Goal: Information Seeking & Learning: Compare options

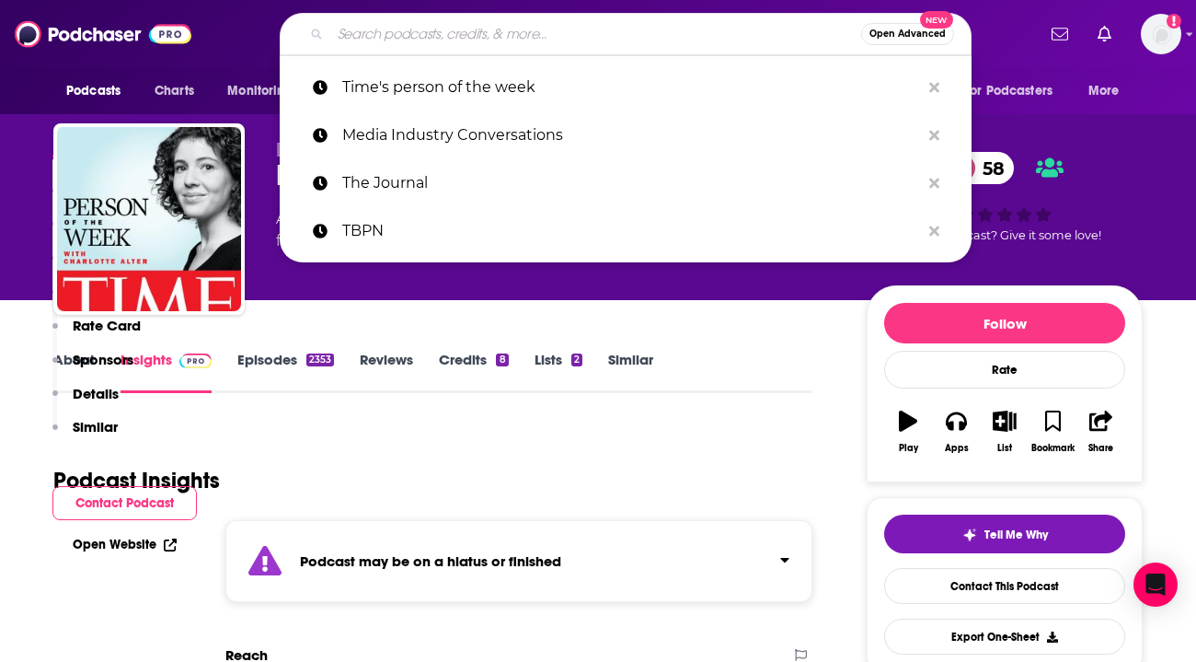
click at [508, 42] on input "Search podcasts, credits, & more..." at bounding box center [595, 33] width 531 height 29
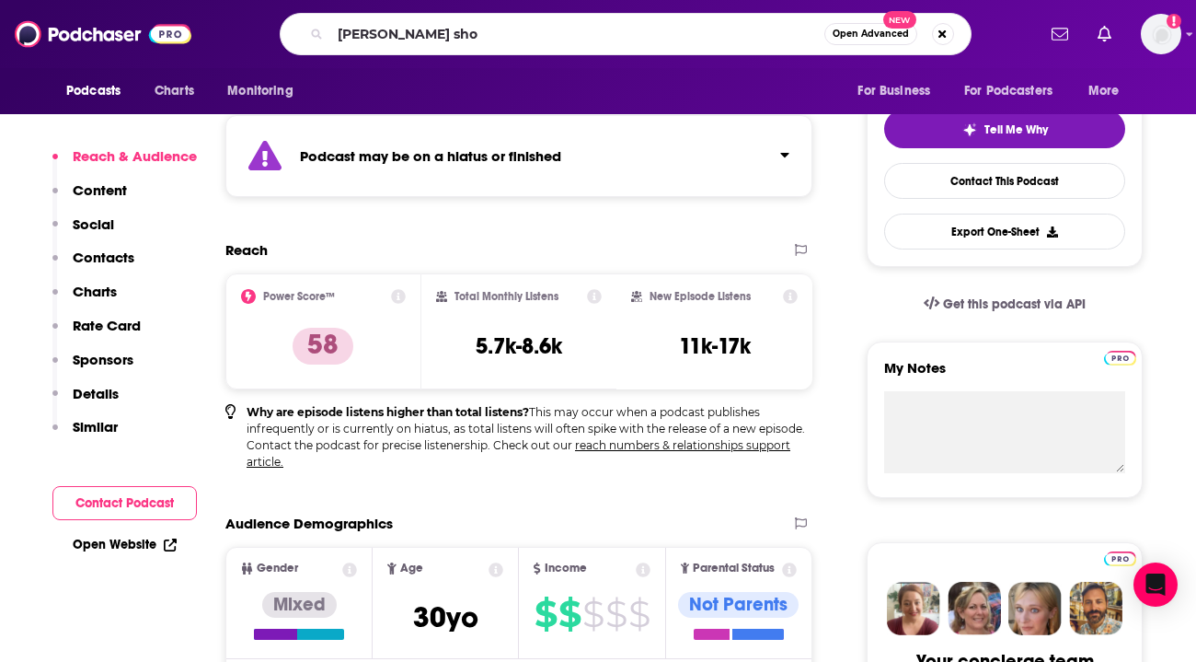
type input "[PERSON_NAME] show"
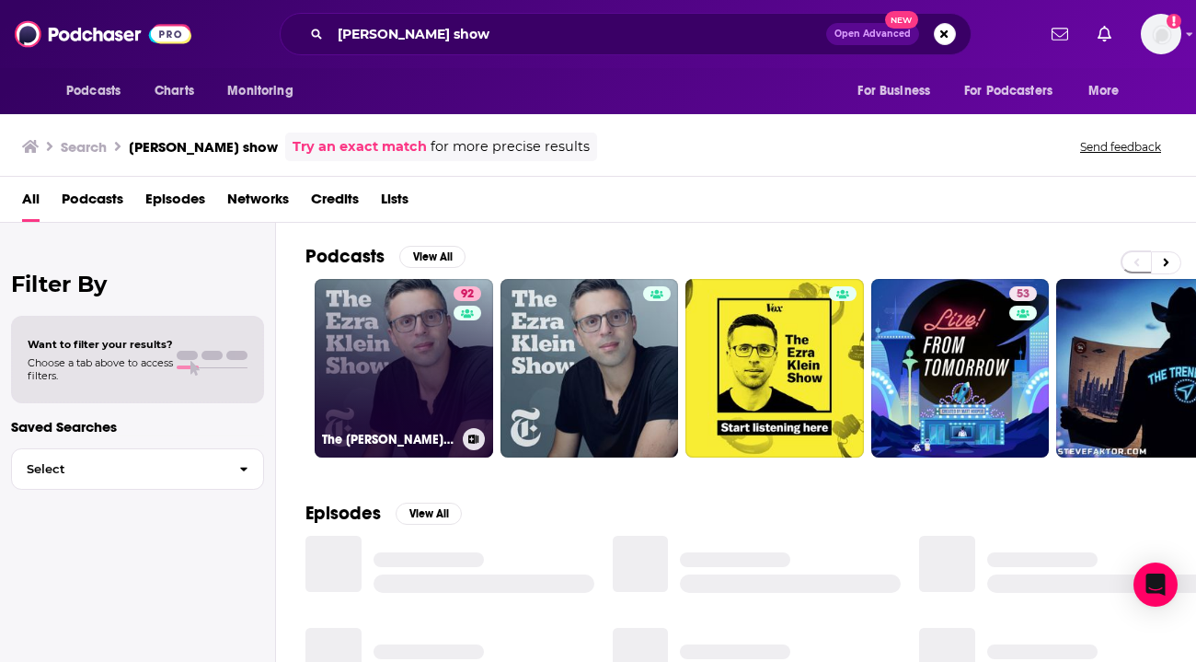
click at [376, 365] on link "92 The [PERSON_NAME] Show" at bounding box center [404, 368] width 179 height 179
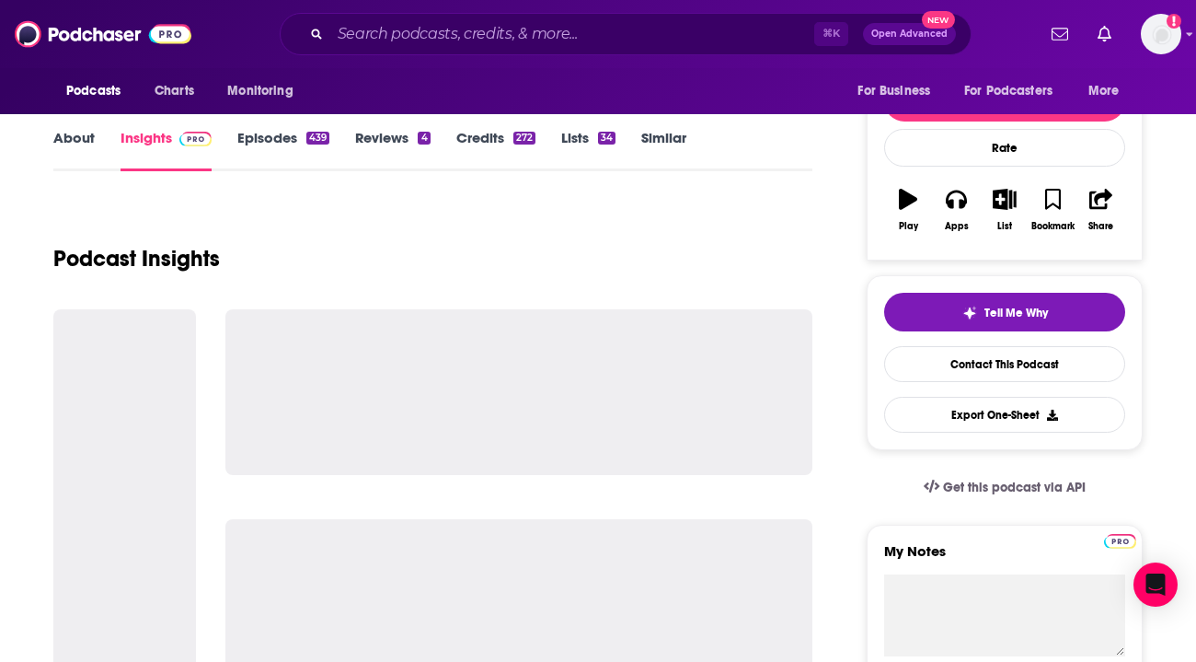
scroll to position [258, 0]
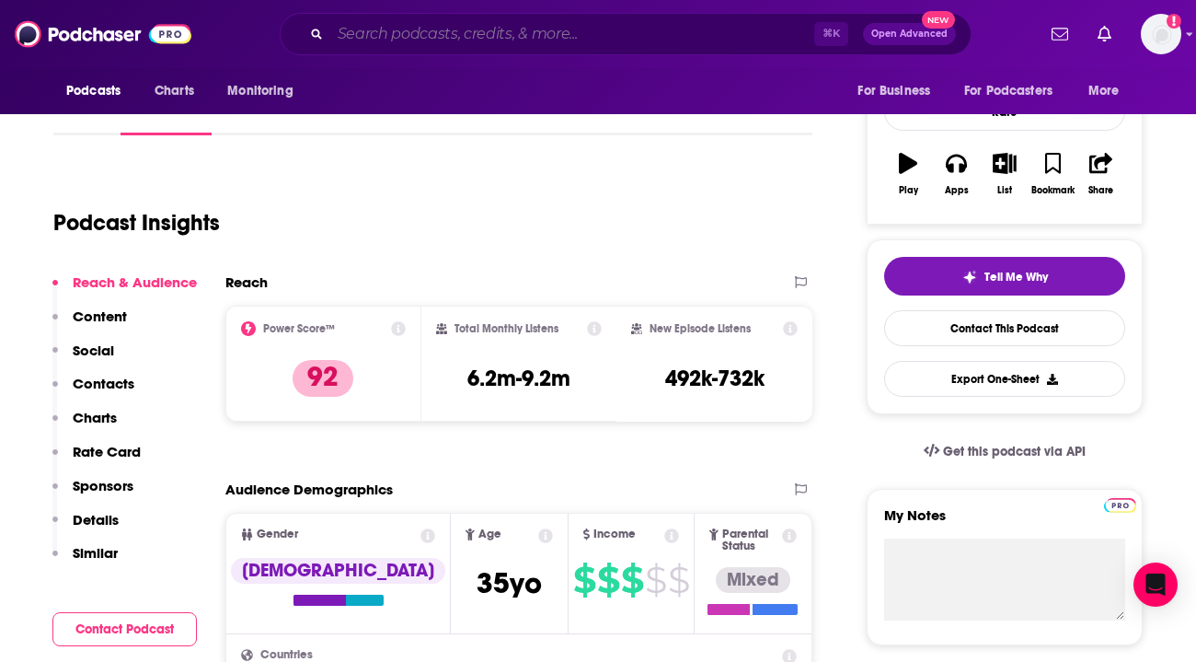
click at [488, 36] on input "Search podcasts, credits, & more..." at bounding box center [572, 33] width 484 height 29
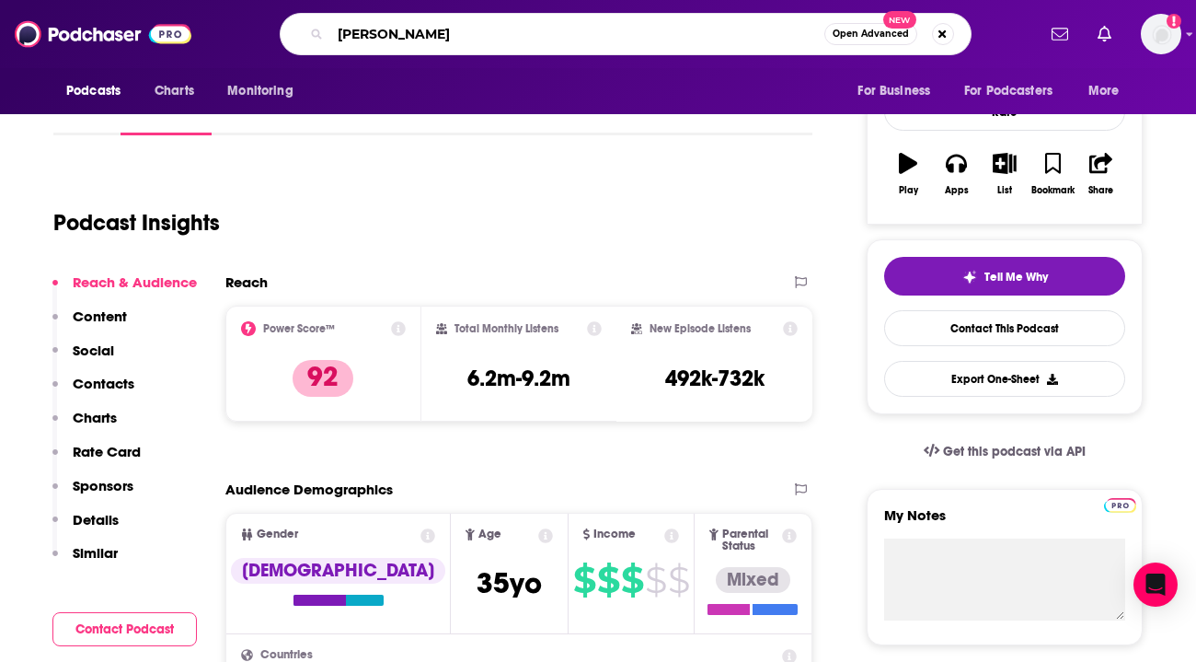
type input "[PERSON_NAME]"
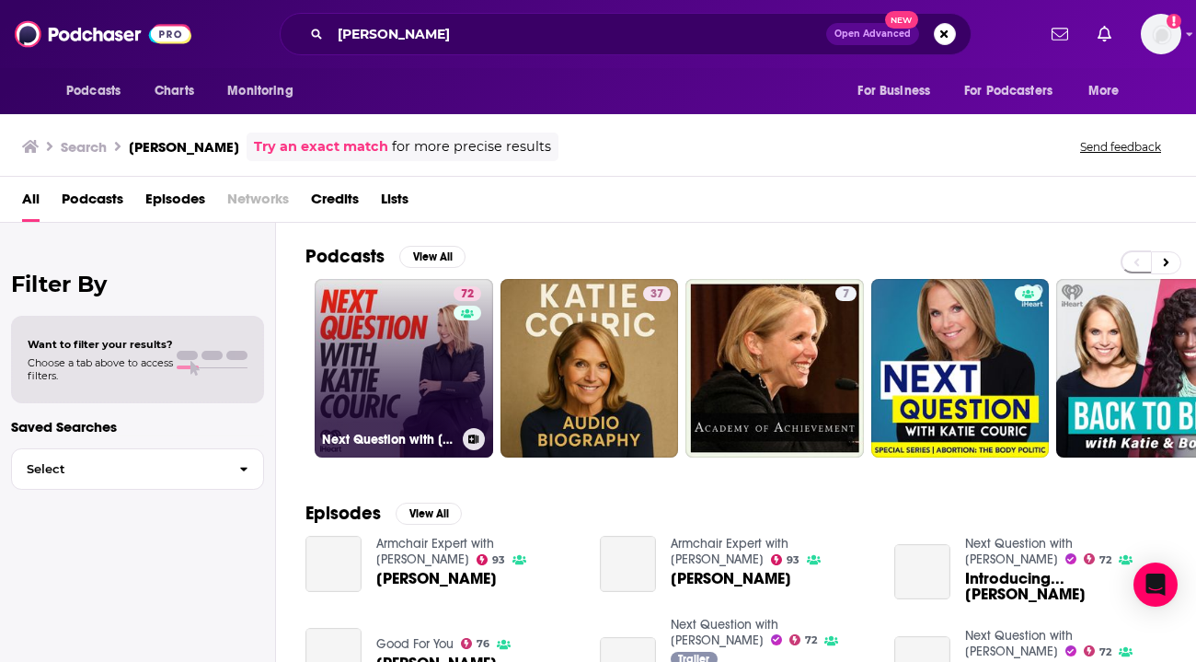
click at [374, 349] on link "72 Next Question with [PERSON_NAME]" at bounding box center [404, 368] width 179 height 179
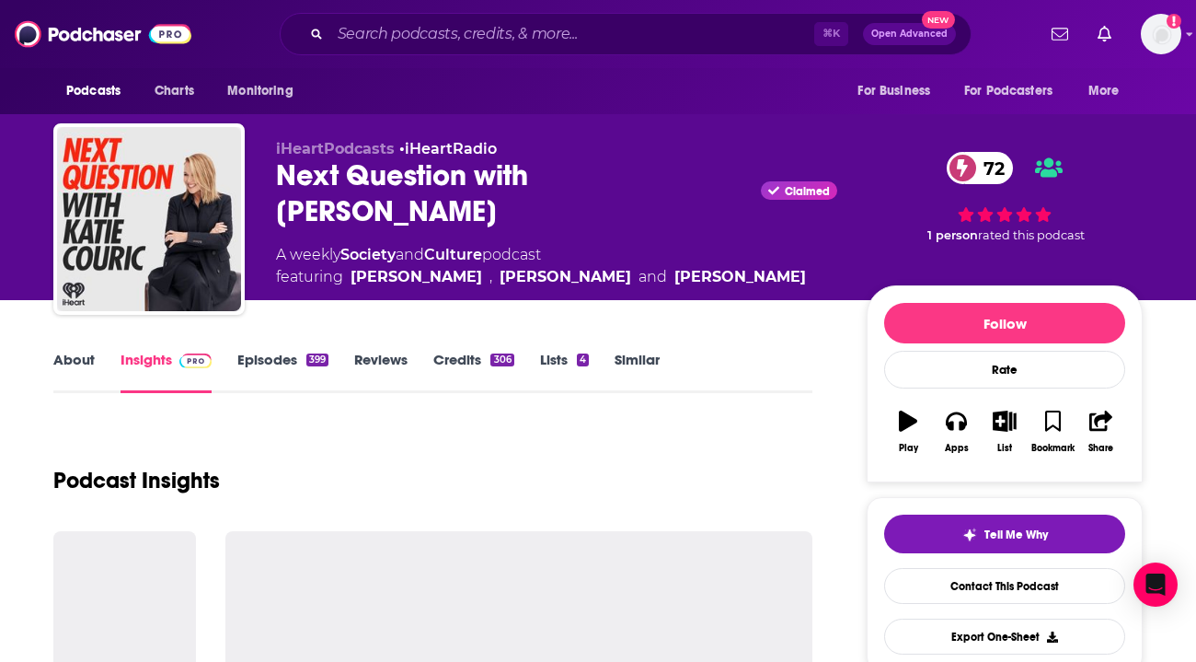
click at [352, 444] on div "Podcast Insights" at bounding box center [432, 469] width 759 height 94
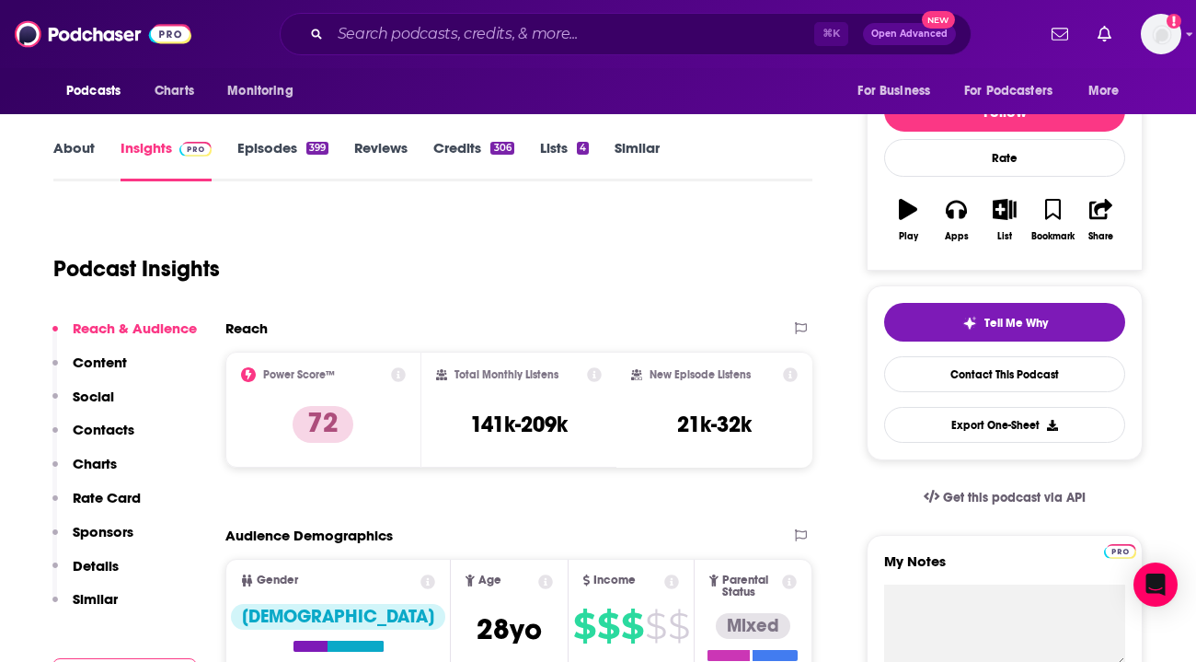
scroll to position [221, 0]
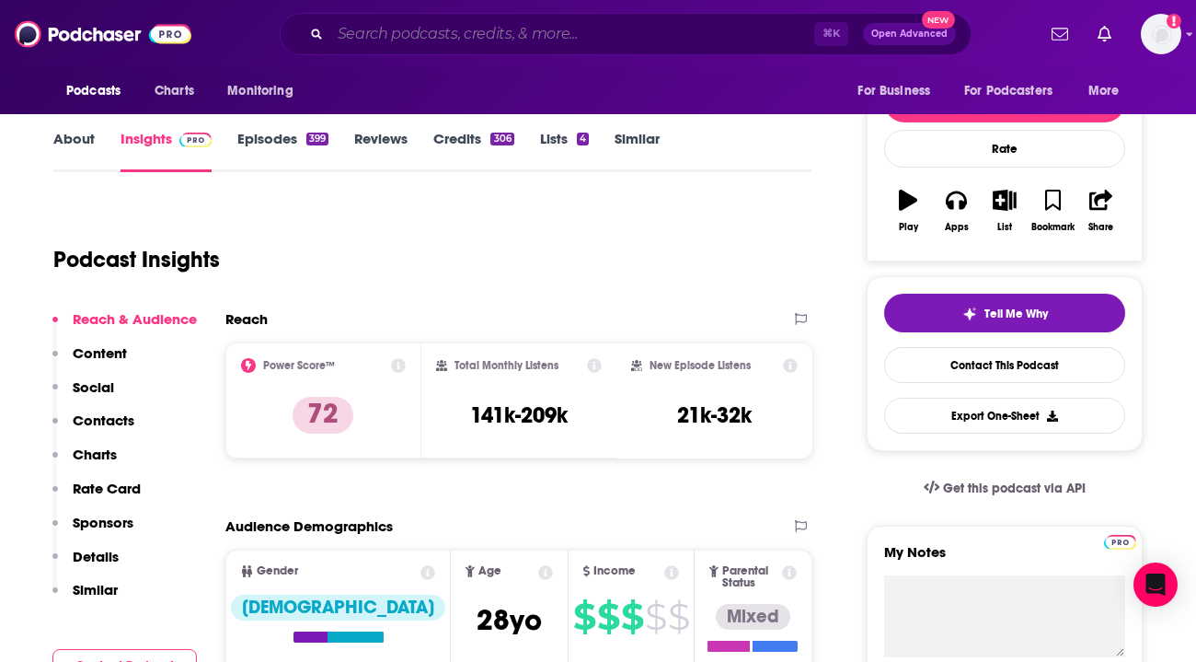
click at [472, 31] on input "Search podcasts, credits, & more..." at bounding box center [572, 33] width 484 height 29
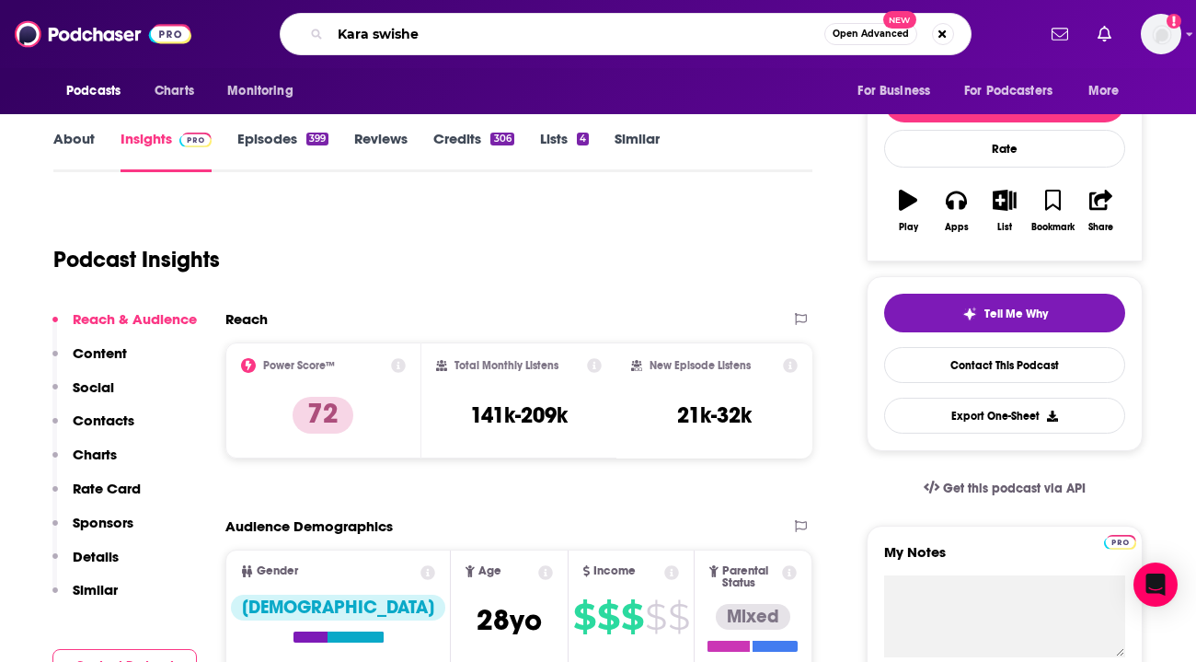
type input "[PERSON_NAME]"
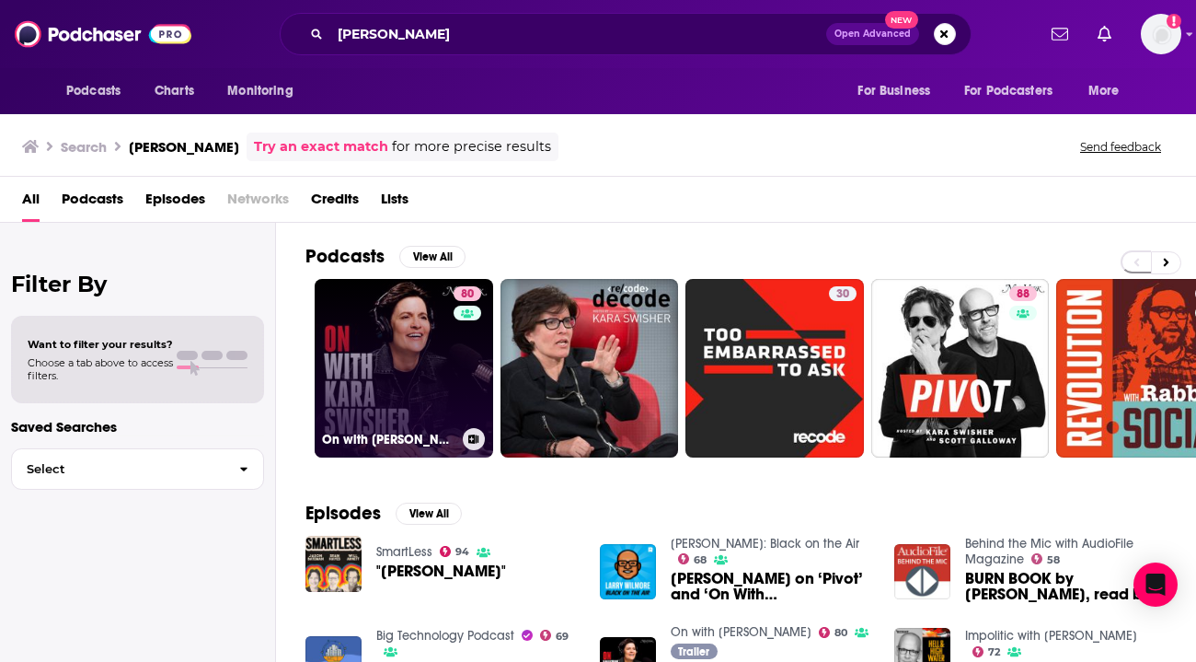
click at [367, 300] on link "80 On with [PERSON_NAME]" at bounding box center [404, 368] width 179 height 179
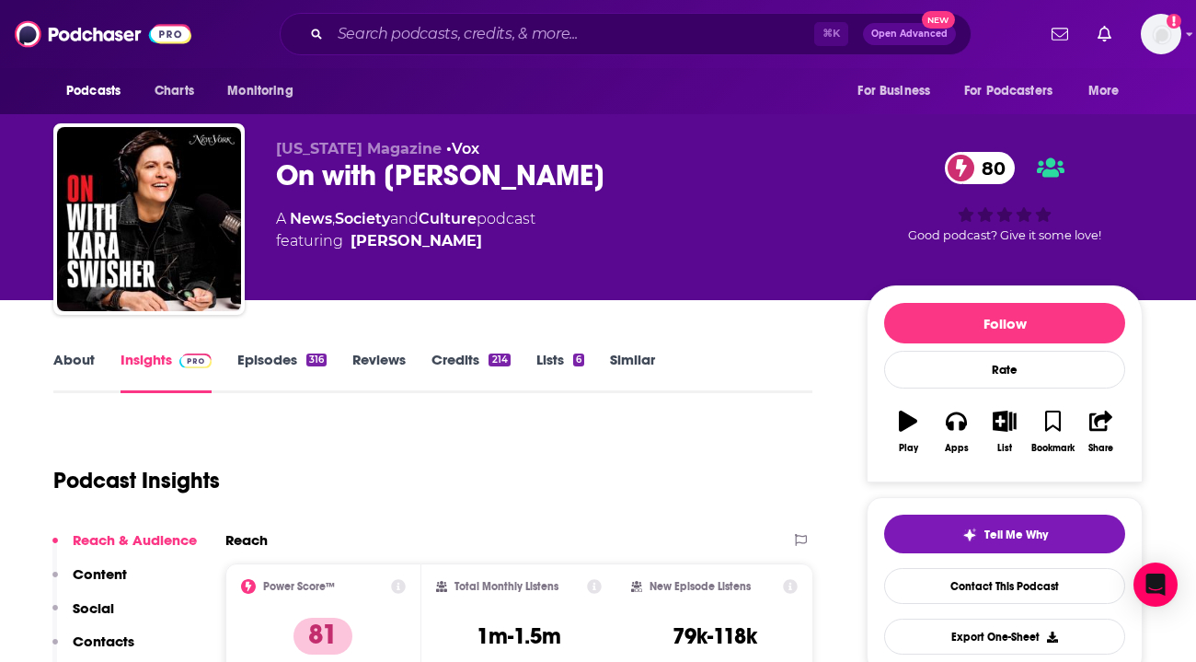
click at [271, 448] on div "Podcast Insights" at bounding box center [425, 469] width 744 height 94
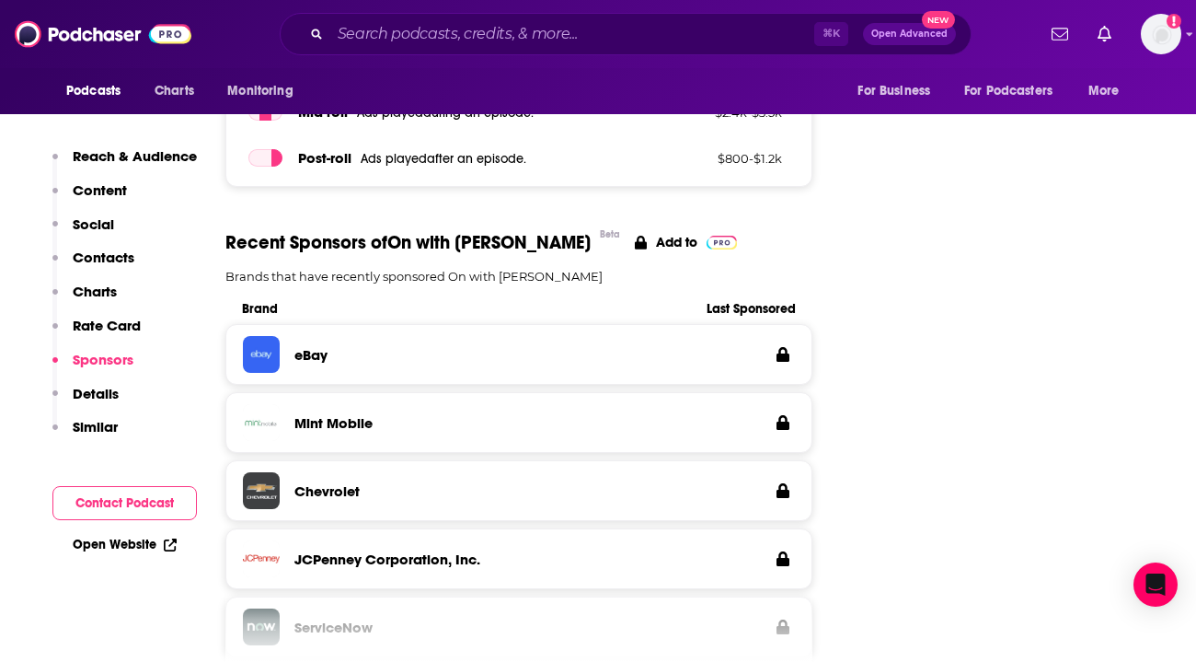
scroll to position [2945, 0]
click at [504, 270] on p "Brands that have recently sponsored On with [PERSON_NAME]" at bounding box center [518, 277] width 587 height 15
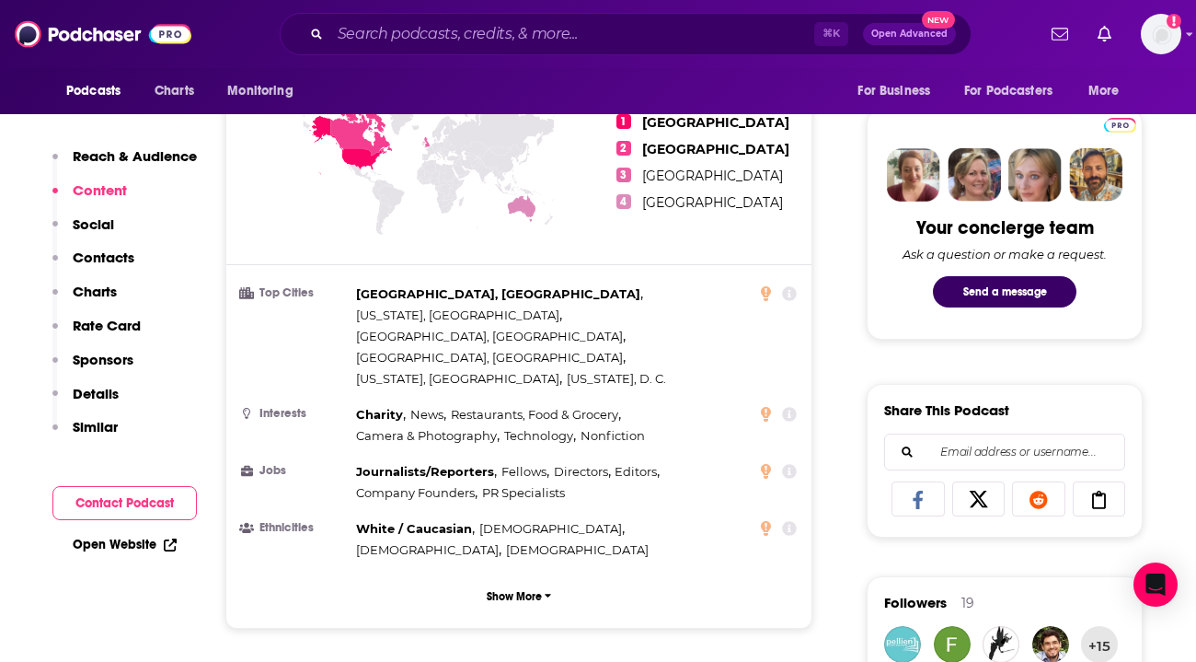
scroll to position [847, 0]
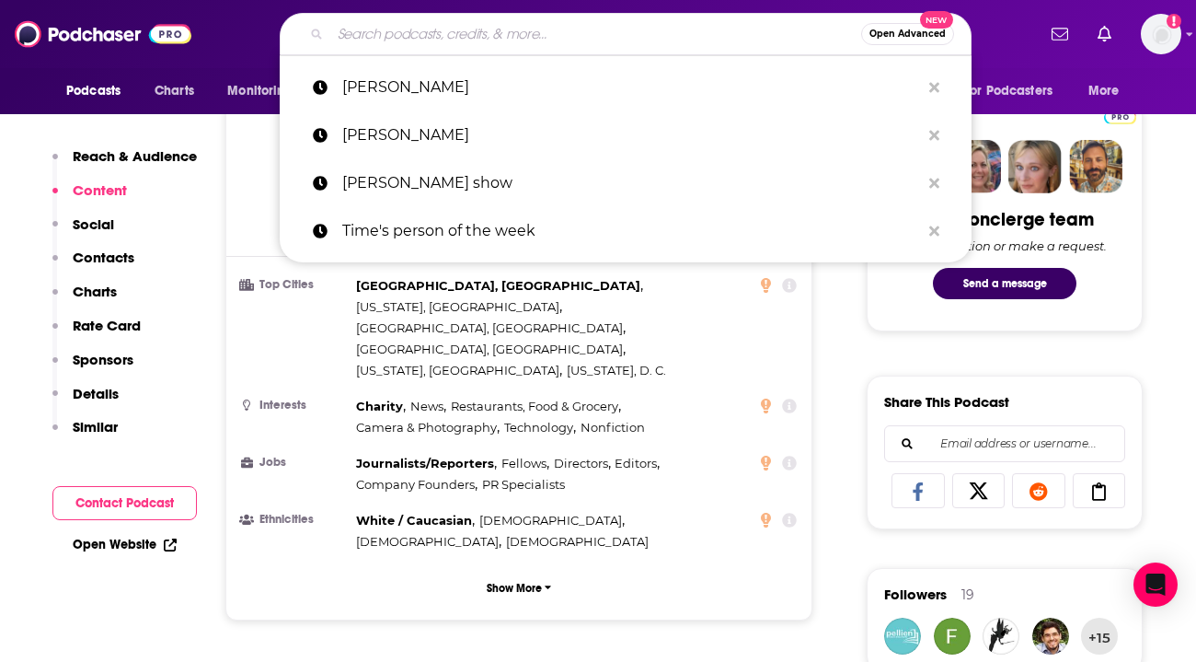
click at [476, 37] on input "Search podcasts, credits, & more..." at bounding box center [595, 33] width 531 height 29
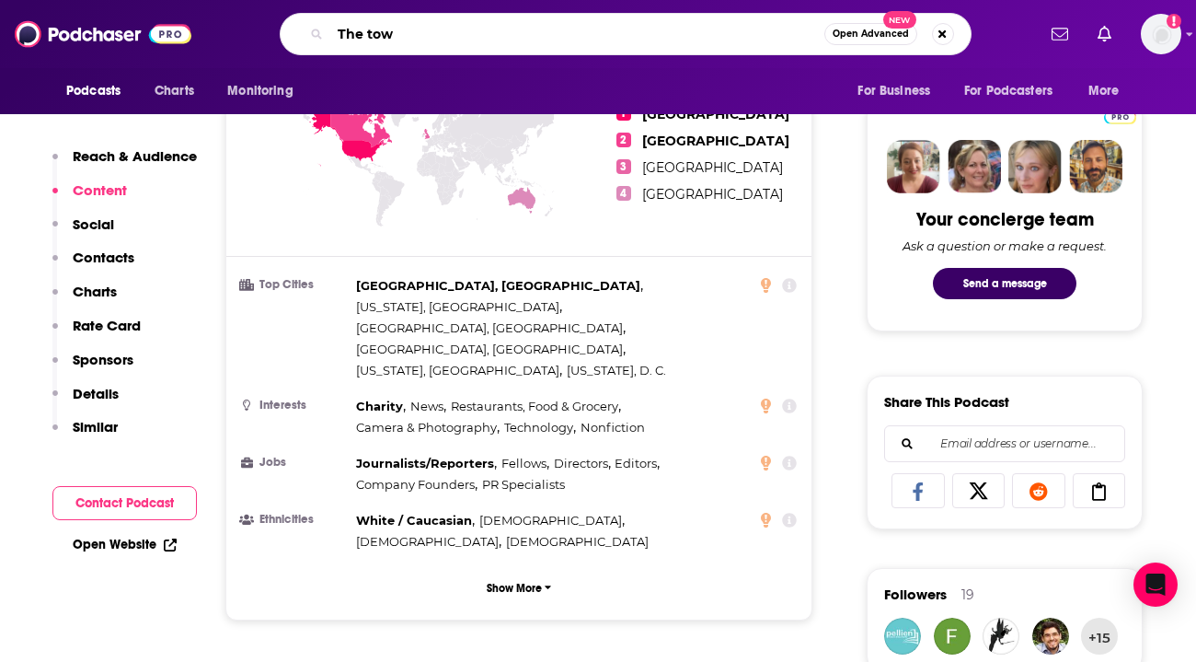
type input "The town"
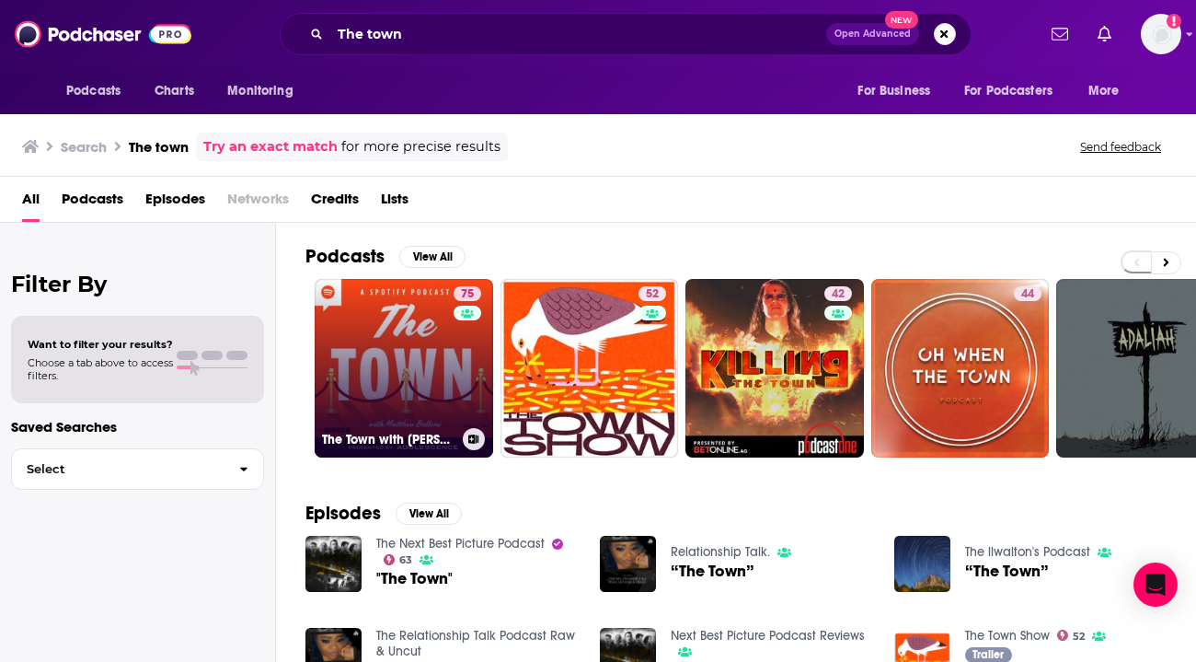
click at [363, 336] on link "75 The Town with [PERSON_NAME]" at bounding box center [404, 368] width 179 height 179
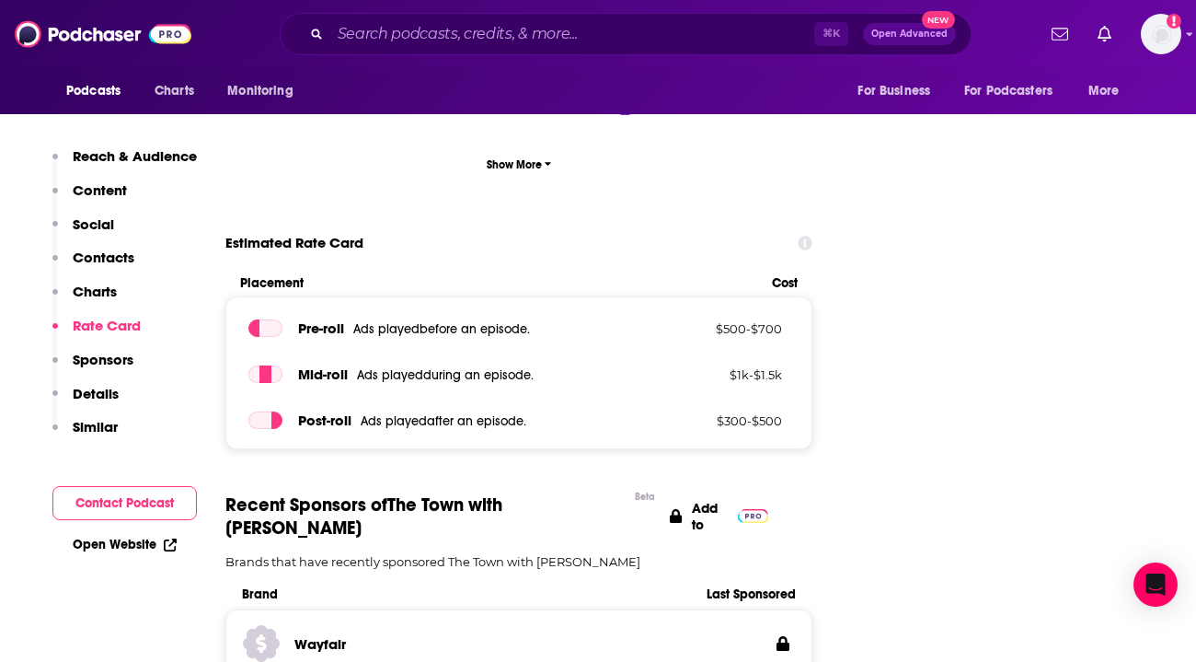
scroll to position [2650, 0]
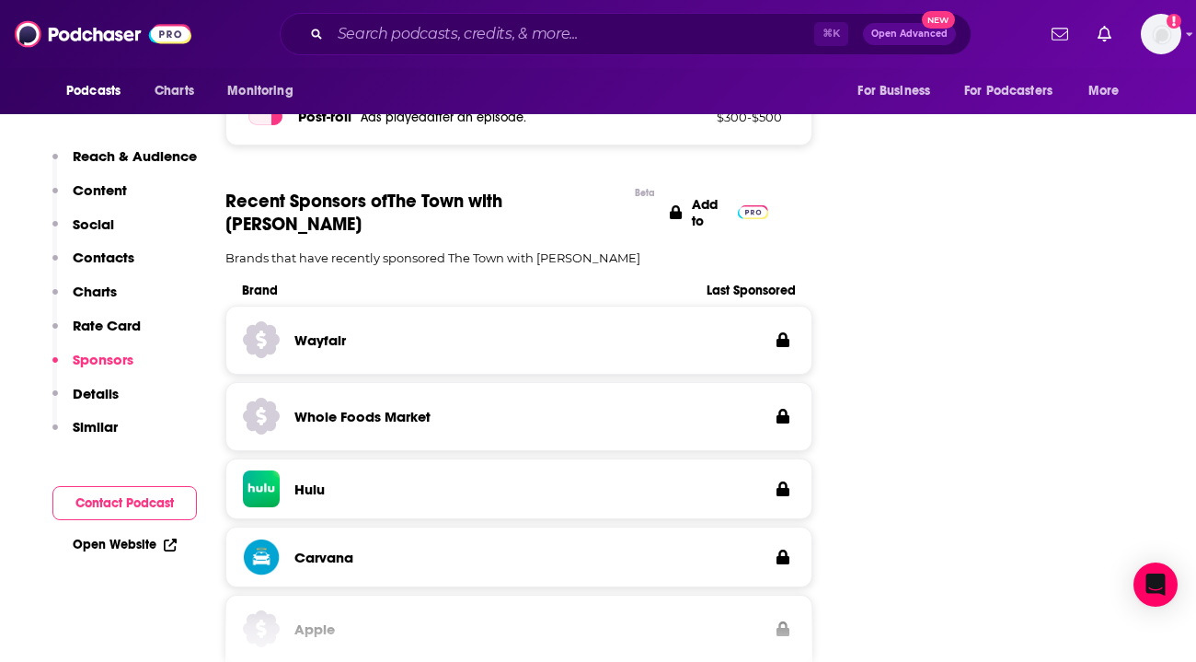
scroll to position [2945, 0]
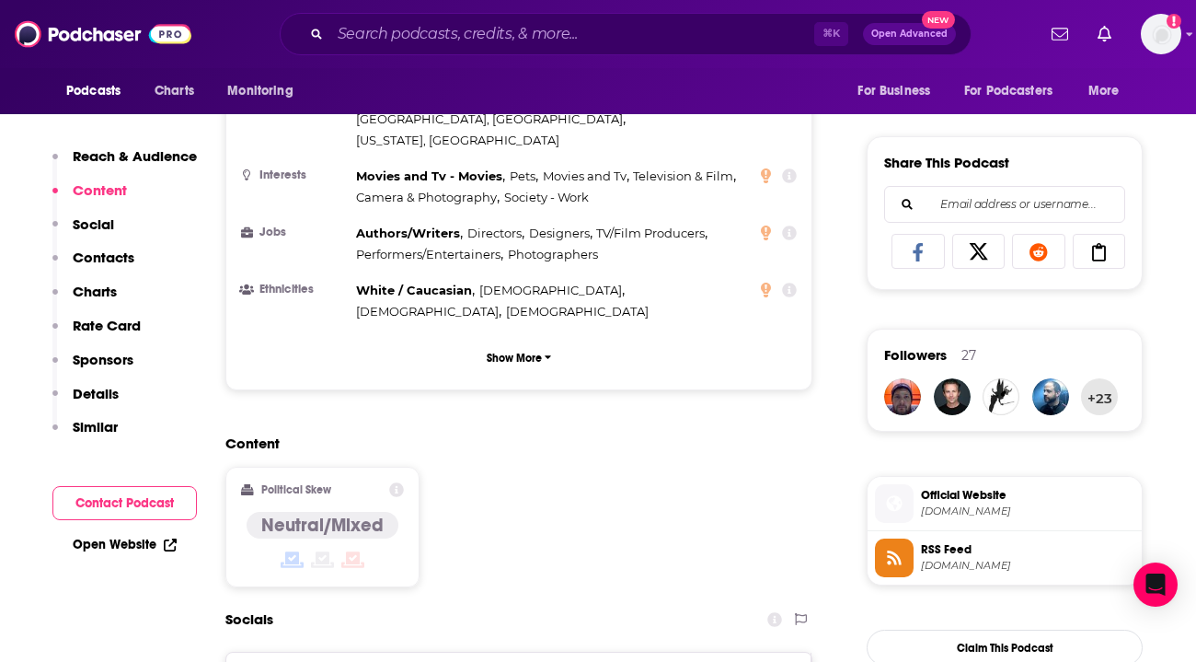
scroll to position [0, 0]
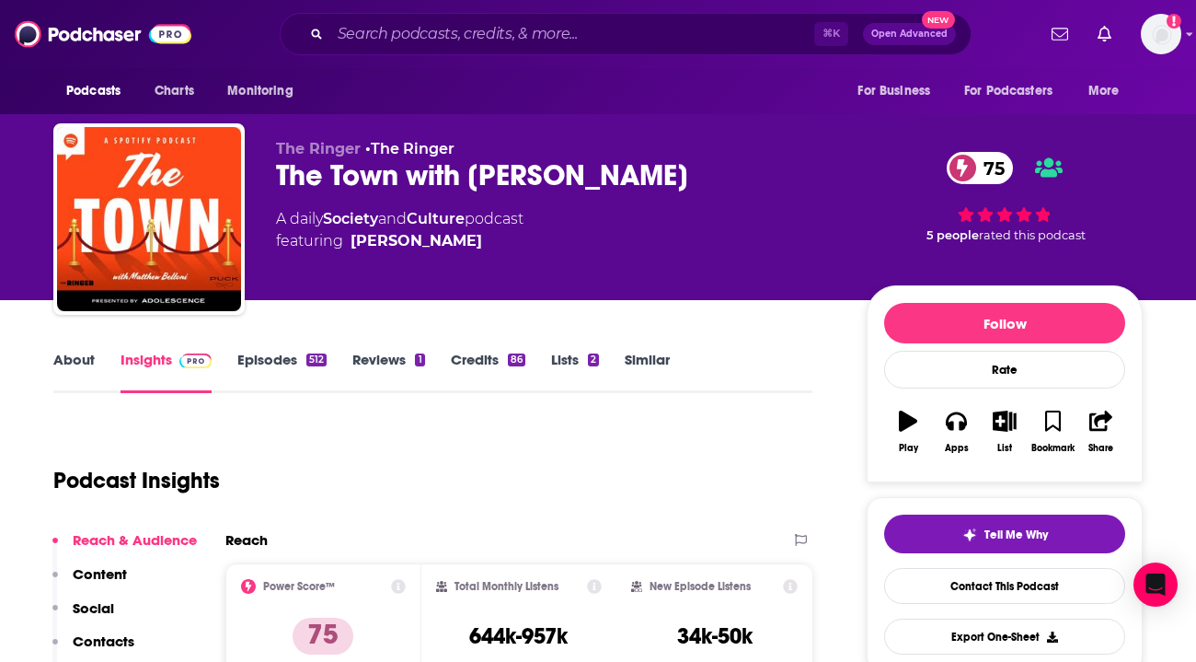
click at [385, 360] on link "Reviews 1" at bounding box center [388, 372] width 72 height 42
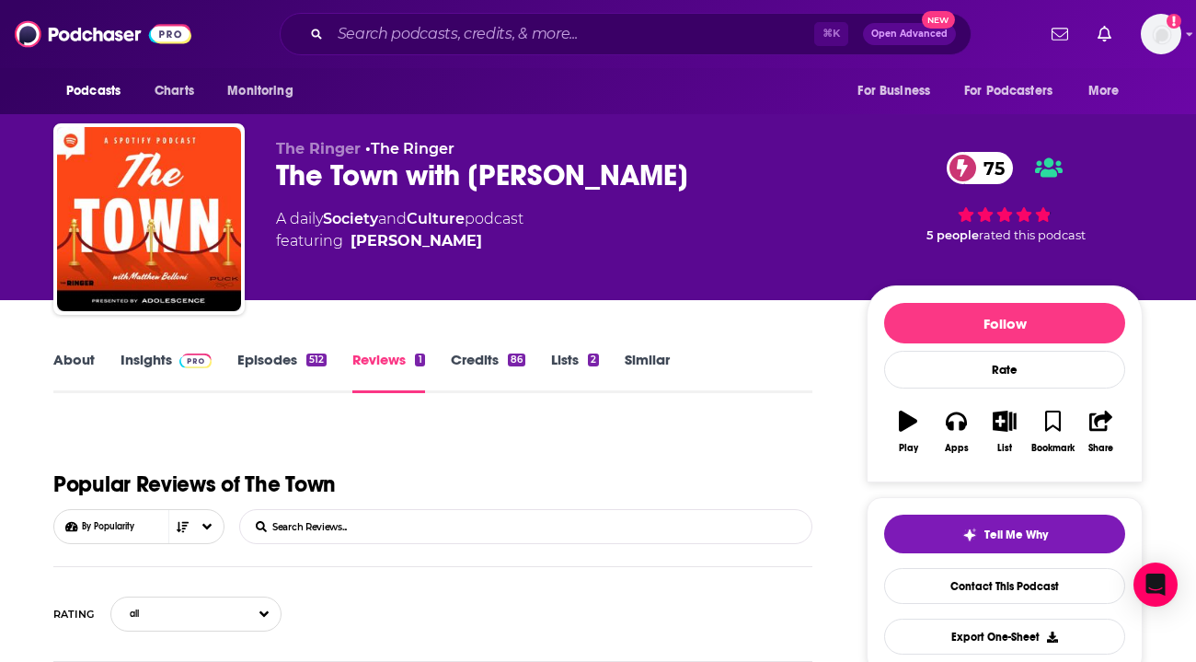
click at [255, 363] on link "Episodes 512" at bounding box center [281, 372] width 89 height 42
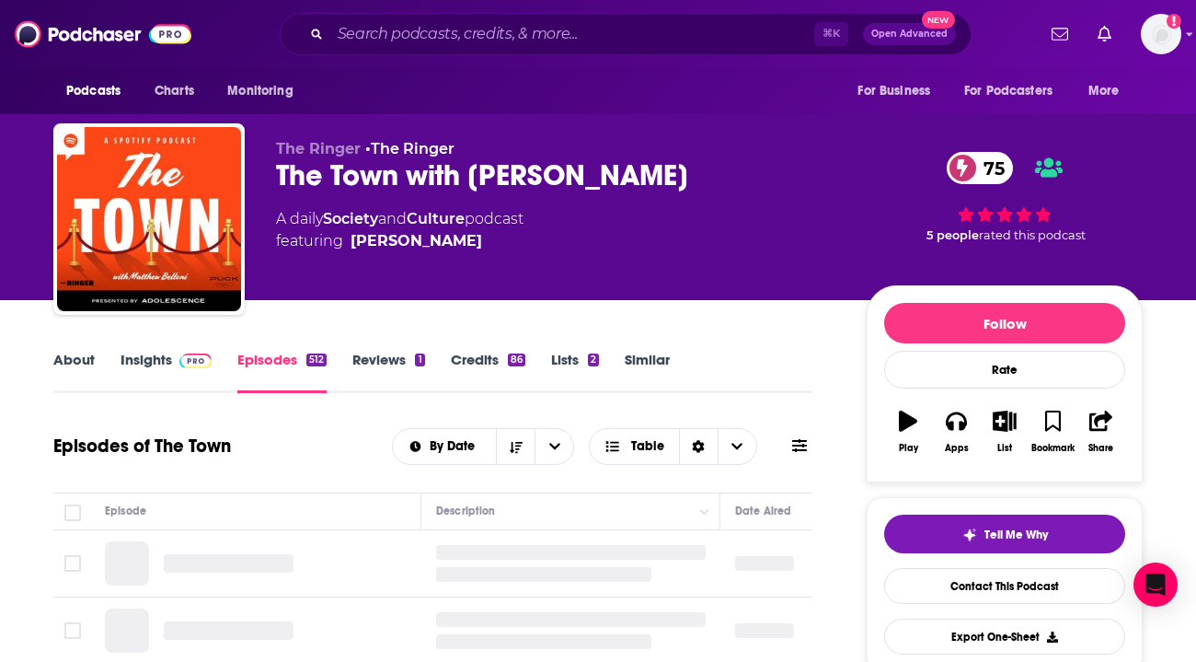
click at [650, 359] on link "Similar" at bounding box center [647, 372] width 45 height 42
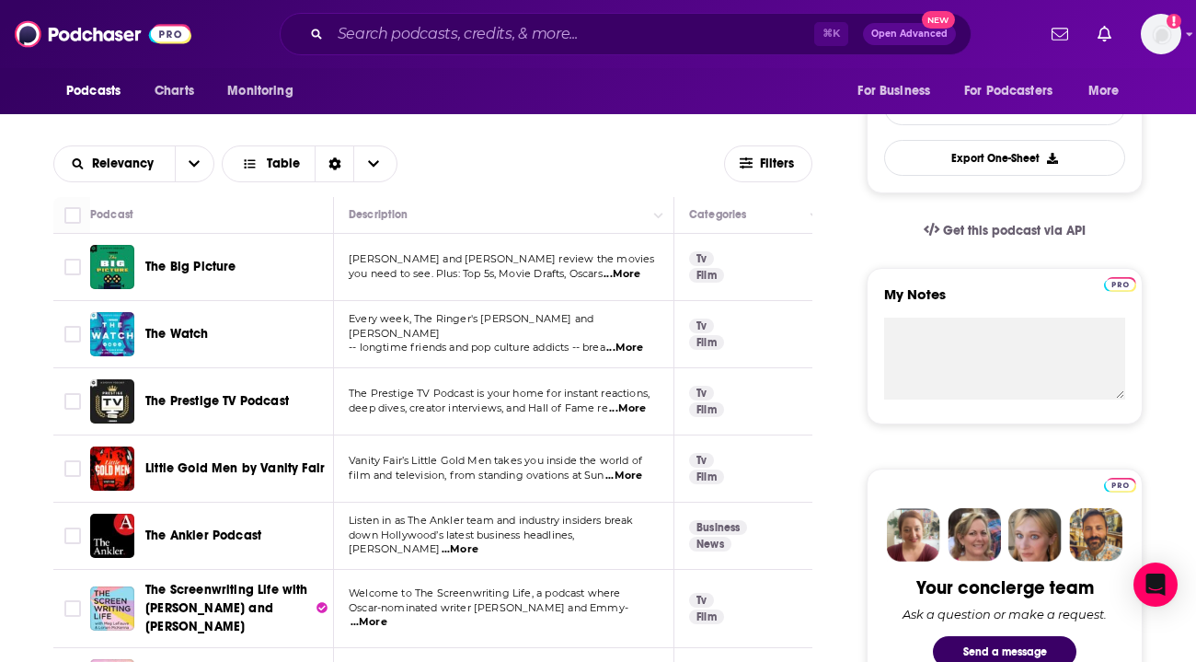
scroll to position [515, 0]
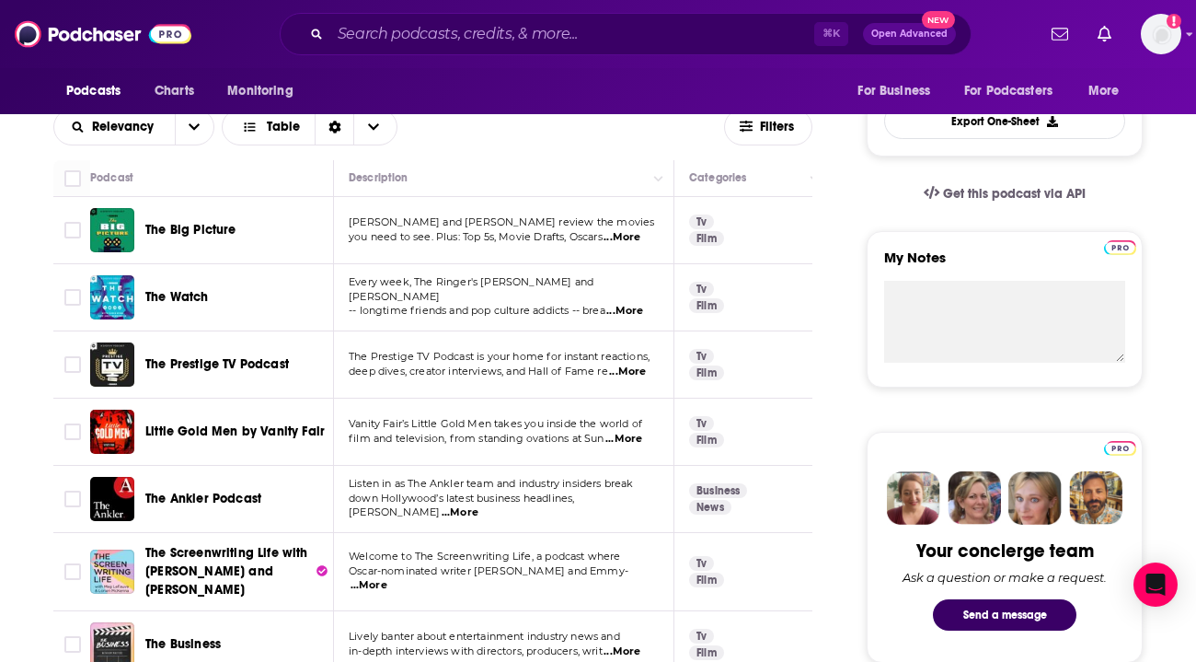
click at [206, 498] on span "The Ankler Podcast" at bounding box center [203, 498] width 116 height 16
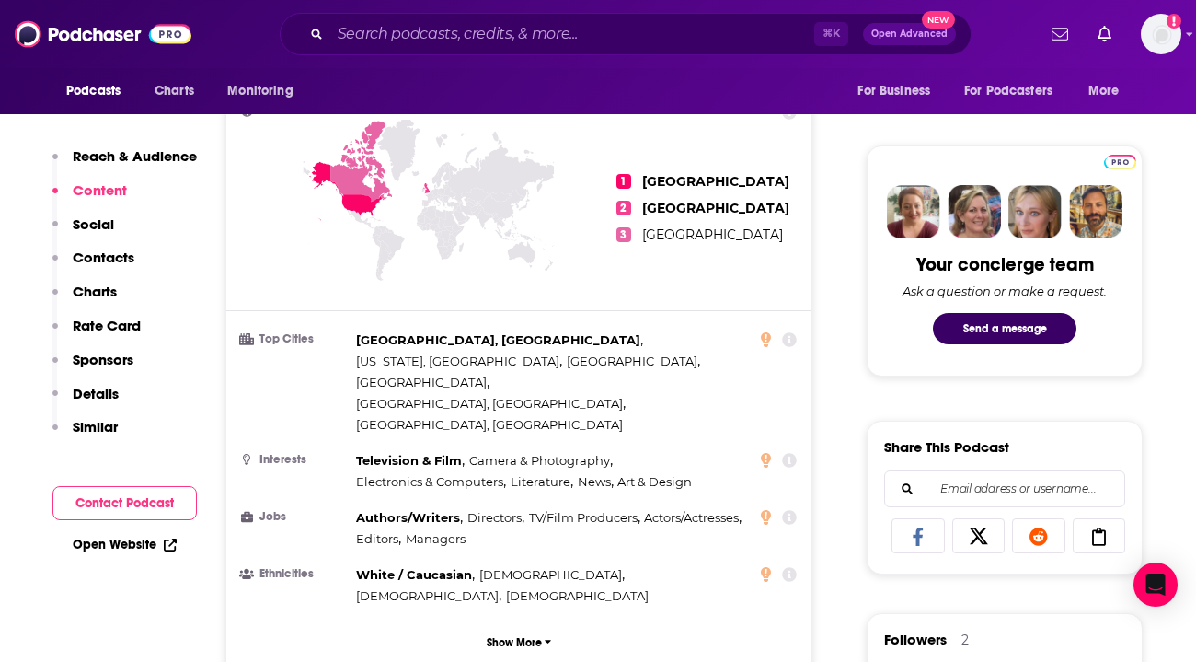
scroll to position [736, 0]
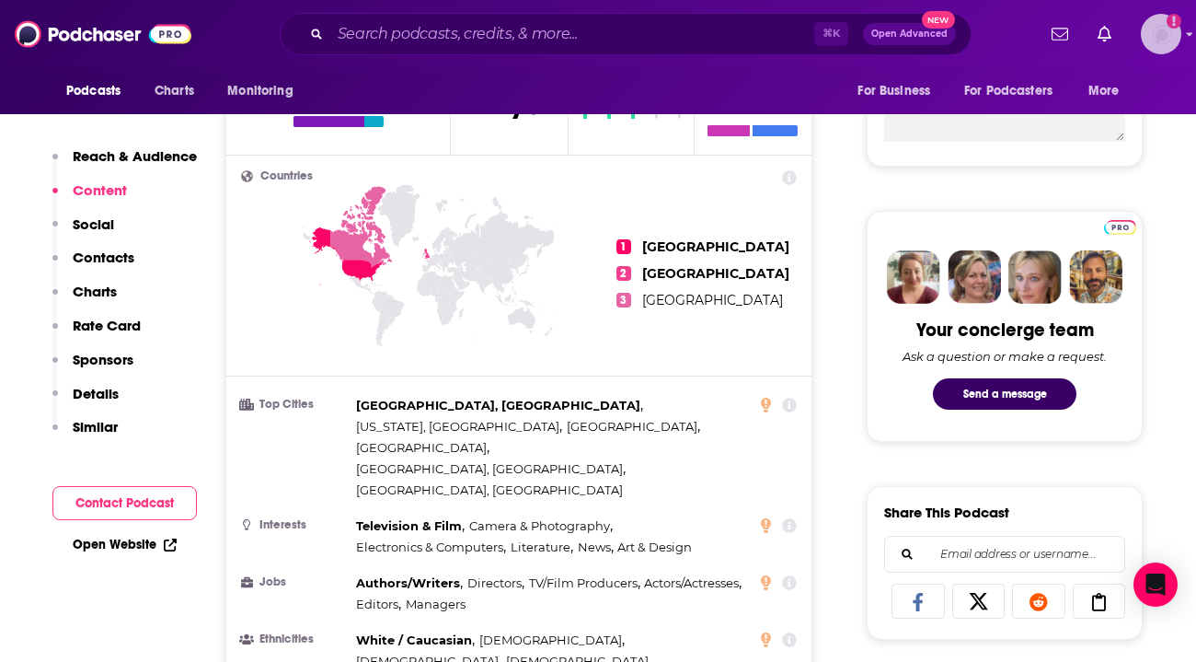
click at [1162, 29] on img "Logged in as raevotta" at bounding box center [1161, 34] width 40 height 40
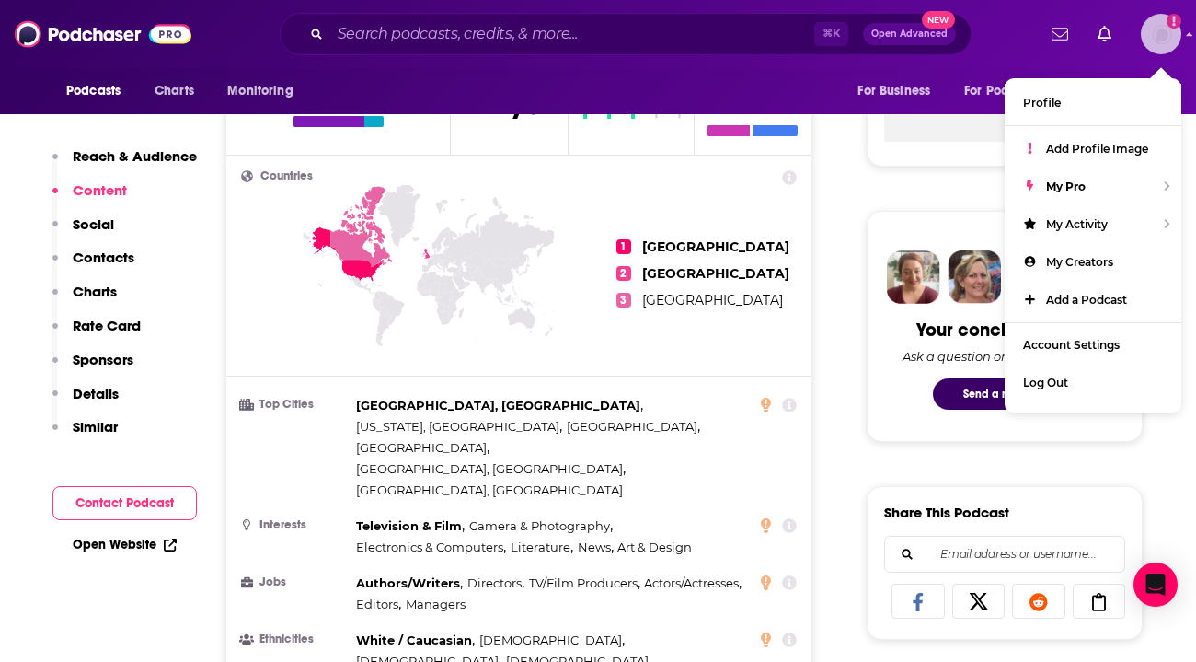
click at [1162, 29] on img "Logged in as raevotta" at bounding box center [1161, 34] width 40 height 40
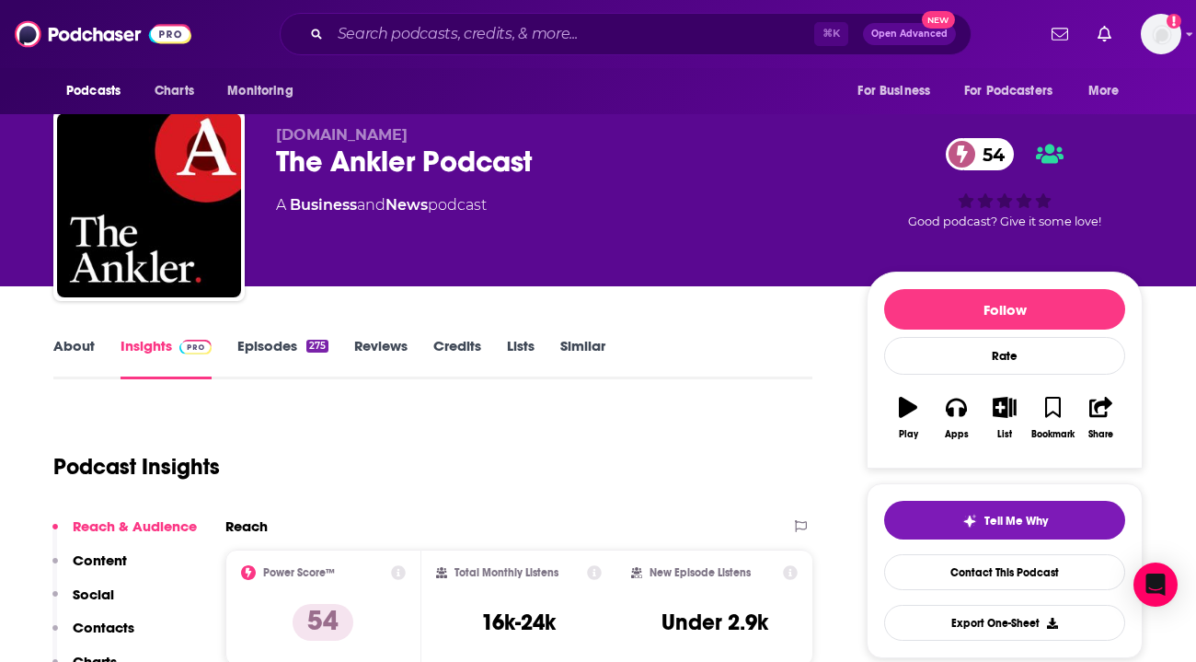
scroll to position [0, 0]
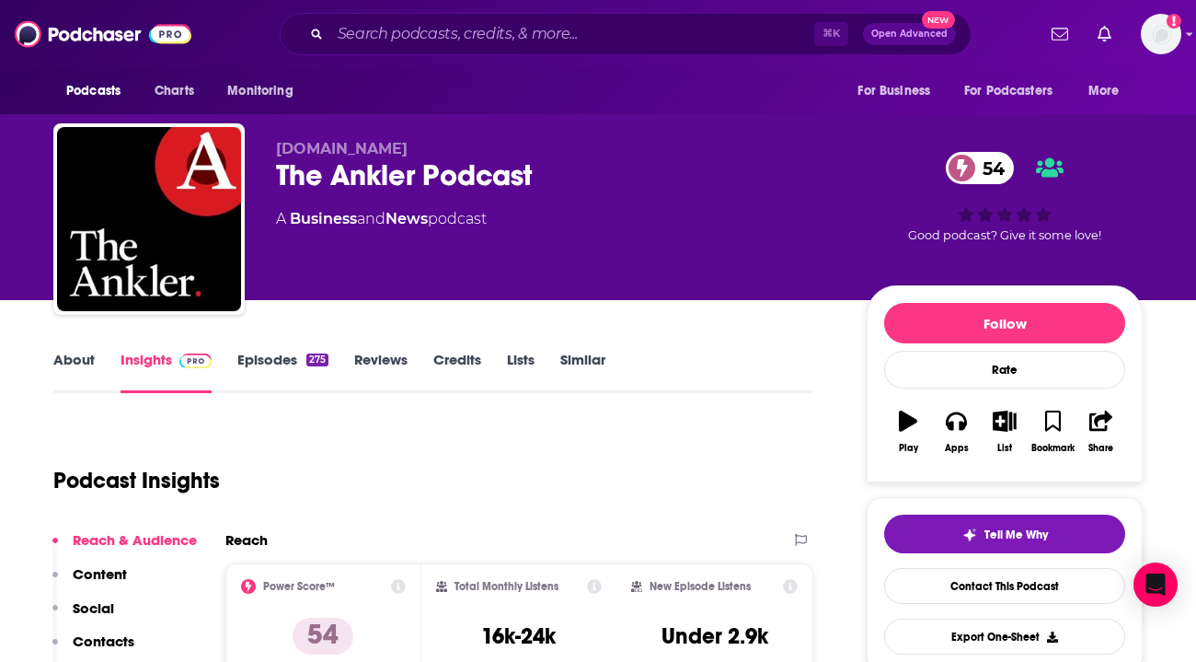
click at [295, 355] on link "Episodes 275" at bounding box center [282, 372] width 91 height 42
